Goal: Go to known website: Access a specific website the user already knows

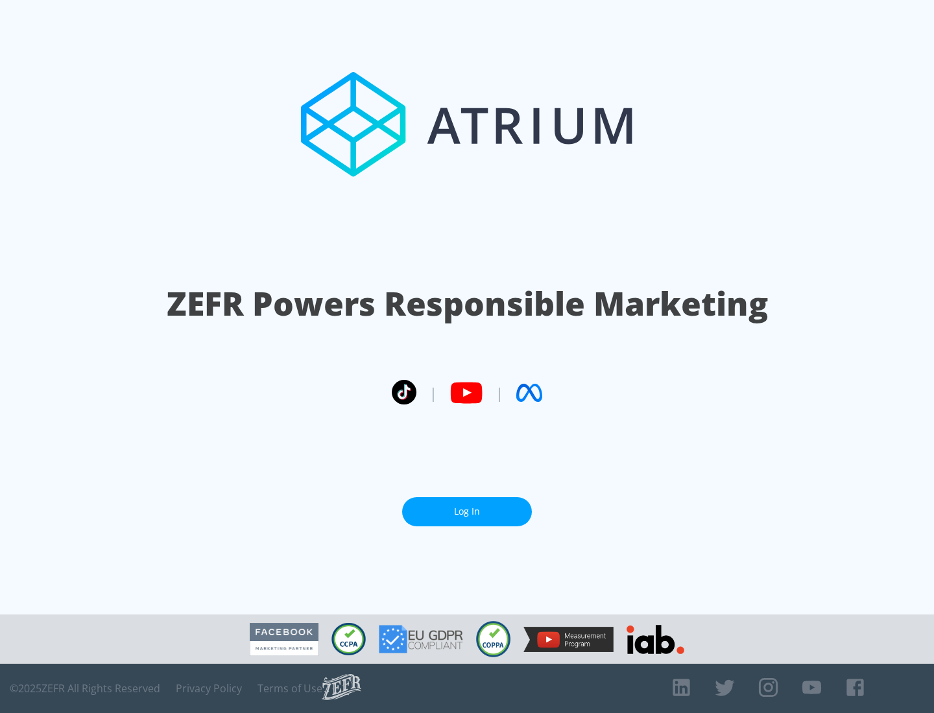
click at [467, 507] on link "Log In" at bounding box center [467, 511] width 130 height 29
